Goal: Transaction & Acquisition: Subscribe to service/newsletter

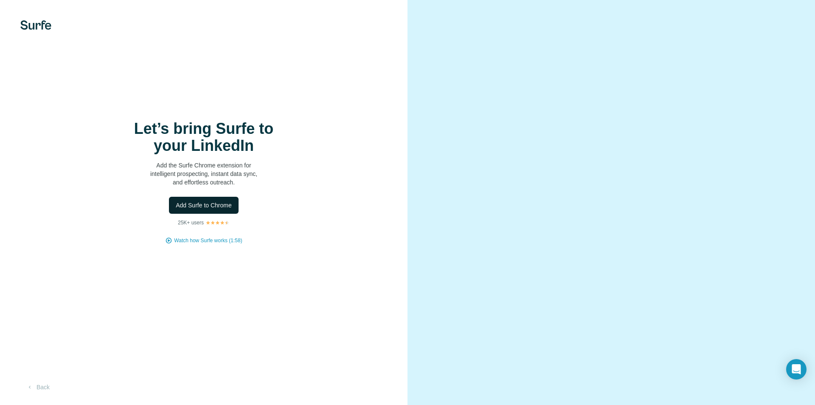
click at [223, 201] on span "Add Surfe to Chrome" at bounding box center [204, 205] width 56 height 8
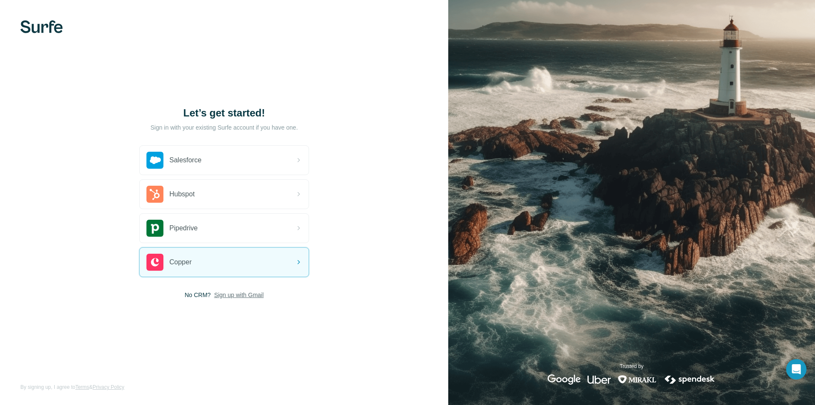
click at [245, 292] on span "Sign up with Gmail" at bounding box center [239, 294] width 50 height 8
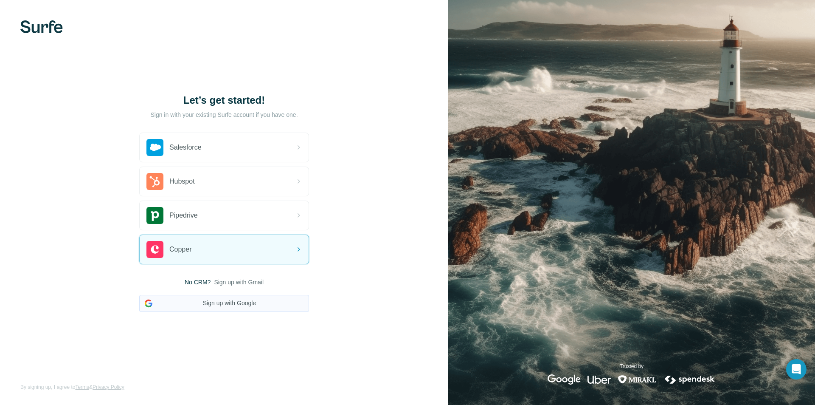
click at [236, 303] on button "Sign up with Google" at bounding box center [224, 303] width 170 height 17
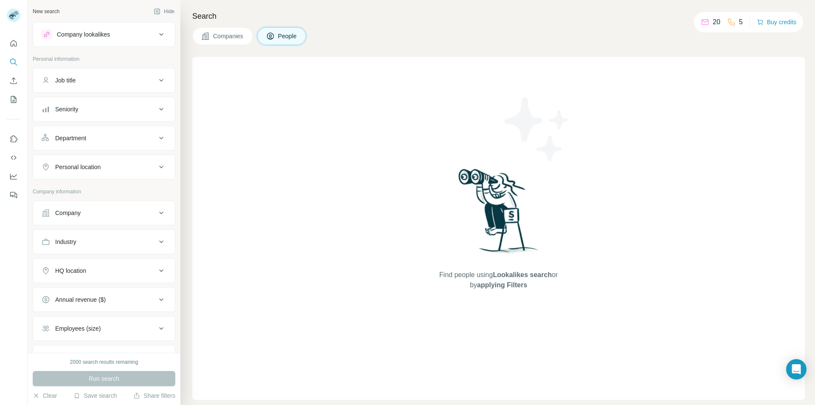
click at [227, 65] on div "Find people using Lookalikes search or by applying Filters" at bounding box center [498, 228] width 613 height 343
click at [288, 34] on span "People" at bounding box center [288, 36] width 20 height 8
click at [257, 68] on div "Find people using Lookalikes search or by applying Filters" at bounding box center [498, 228] width 613 height 343
click at [14, 59] on icon "Search" at bounding box center [13, 62] width 8 height 8
click at [14, 137] on icon "Use Surfe on LinkedIn" at bounding box center [13, 139] width 8 height 8
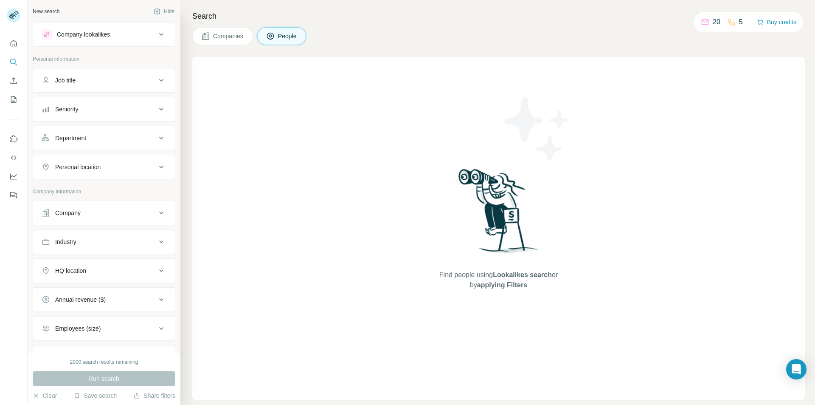
click at [431, 126] on div "Find people using Lookalikes search or by applying Filters" at bounding box center [498, 228] width 153 height 343
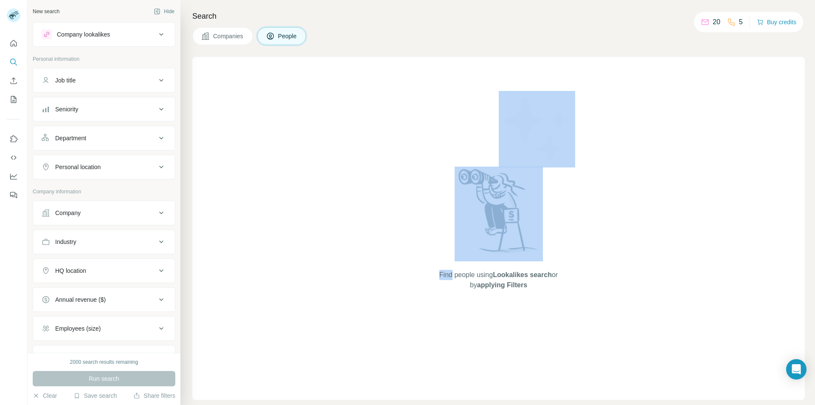
click at [431, 126] on div "Find people using Lookalikes search or by applying Filters" at bounding box center [498, 228] width 153 height 343
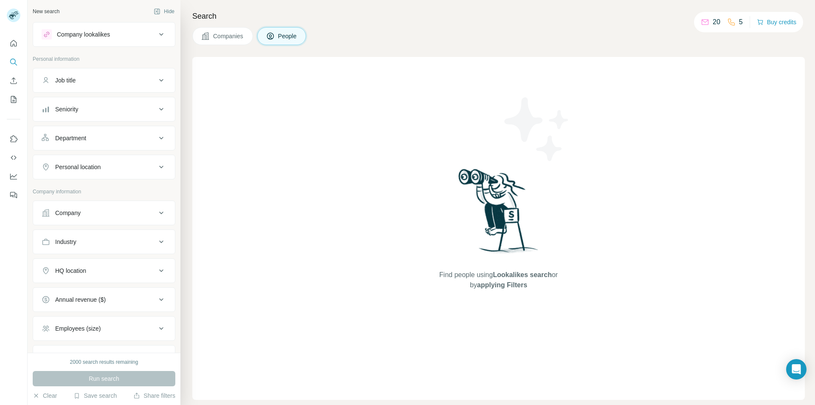
click at [708, 22] on icon at bounding box center [705, 22] width 8 height 8
click at [739, 20] on p "5" at bounding box center [741, 22] width 4 height 10
click at [365, 95] on div "Find people using Lookalikes search or by applying Filters" at bounding box center [498, 228] width 613 height 343
click at [156, 31] on icon at bounding box center [161, 34] width 10 height 10
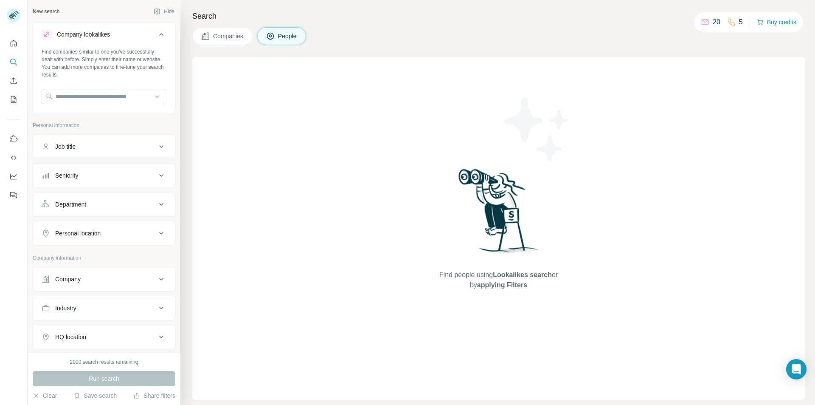
click at [156, 31] on icon at bounding box center [161, 34] width 10 height 10
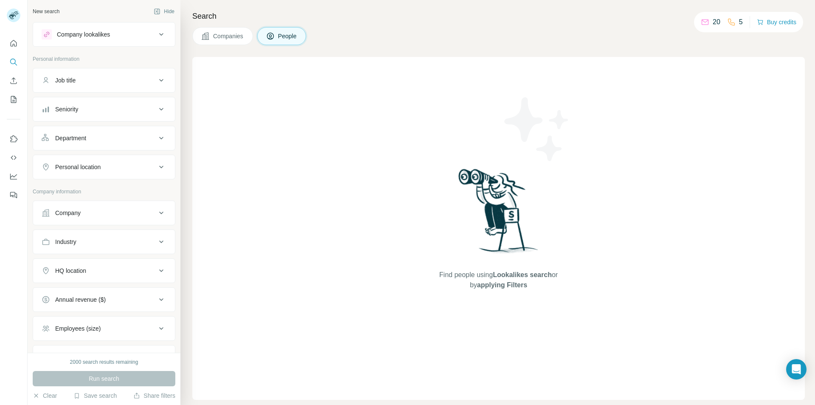
click at [156, 77] on icon at bounding box center [161, 80] width 10 height 10
click at [156, 108] on icon at bounding box center [161, 109] width 10 height 10
click at [12, 46] on icon "Quick start" at bounding box center [14, 43] width 6 height 6
